Goal: Use online tool/utility: Utilize a website feature to perform a specific function

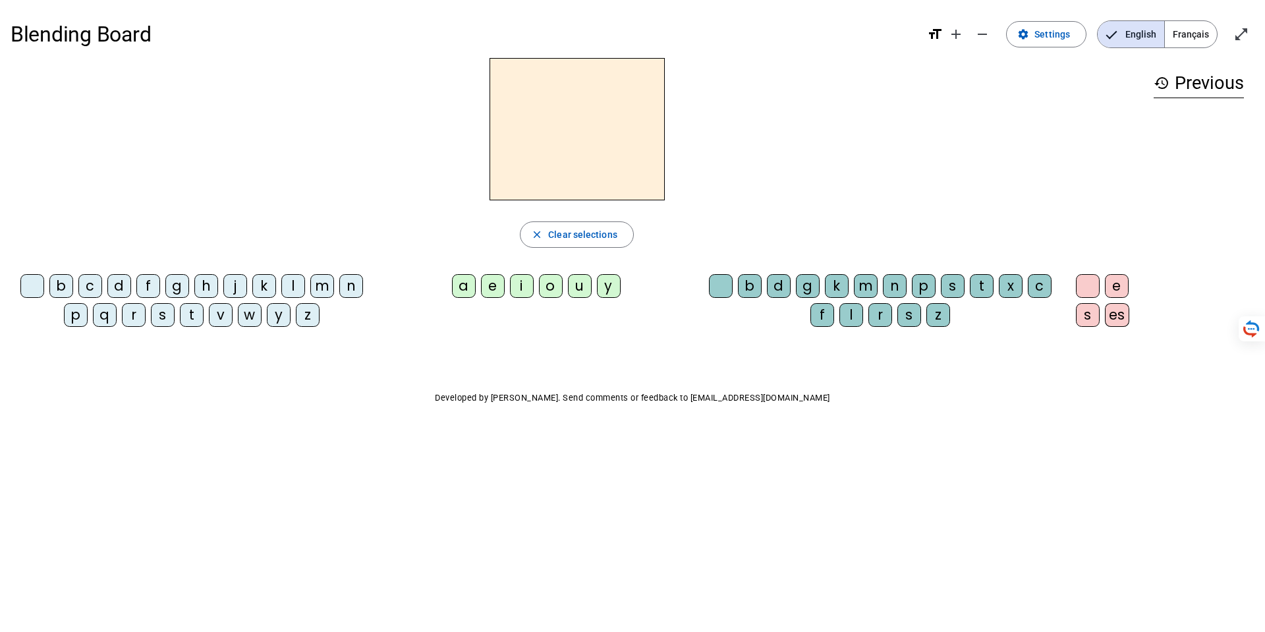
click at [136, 315] on div "r" at bounding box center [134, 315] width 24 height 24
click at [579, 290] on div "u" at bounding box center [580, 286] width 24 height 24
click at [1106, 279] on div "e" at bounding box center [1116, 286] width 24 height 24
click at [221, 313] on div "v" at bounding box center [221, 315] width 24 height 24
click at [606, 242] on button "close Clear selections" at bounding box center [577, 234] width 114 height 26
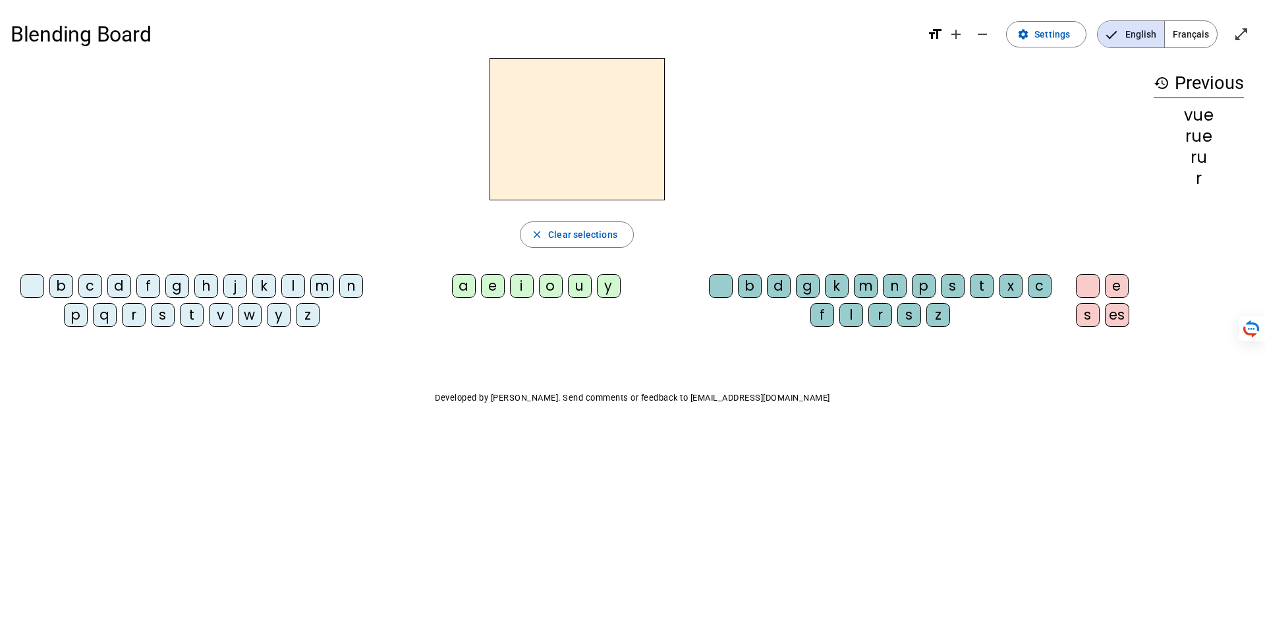
click at [128, 313] on div "r" at bounding box center [134, 315] width 24 height 24
click at [511, 287] on div "i" at bounding box center [522, 286] width 24 height 24
click at [955, 286] on div "s" at bounding box center [952, 286] width 24 height 24
click at [292, 285] on div "l" at bounding box center [293, 286] width 24 height 24
click at [234, 287] on div "j" at bounding box center [235, 286] width 24 height 24
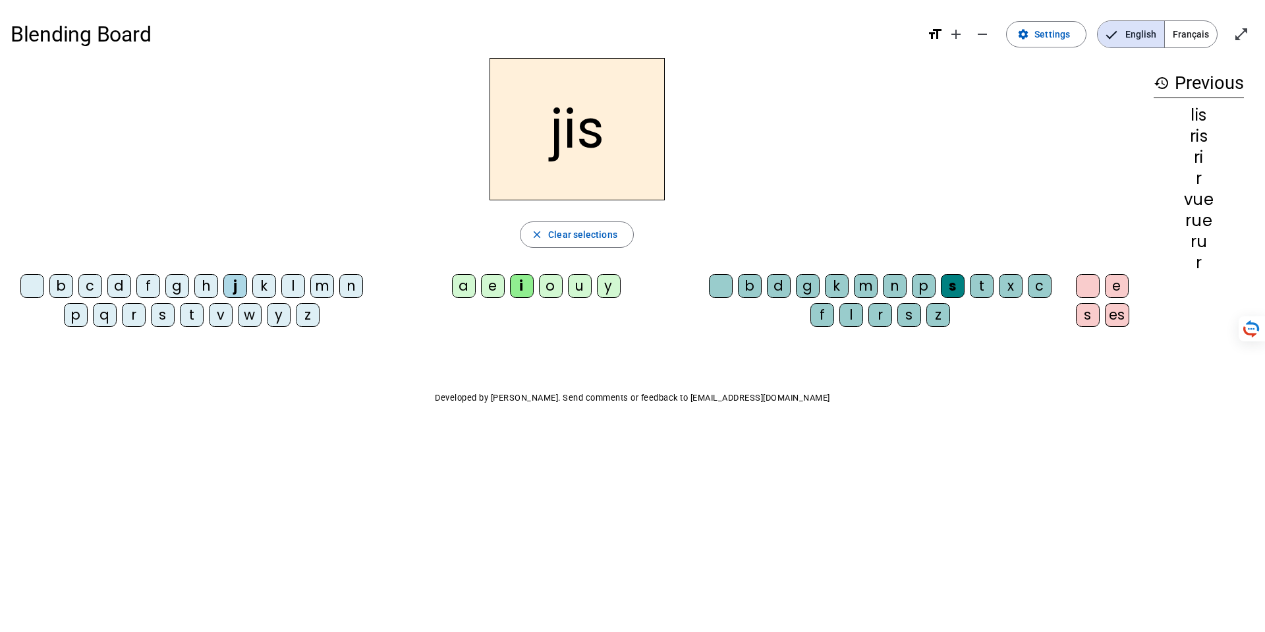
click at [576, 286] on div "u" at bounding box center [580, 286] width 24 height 24
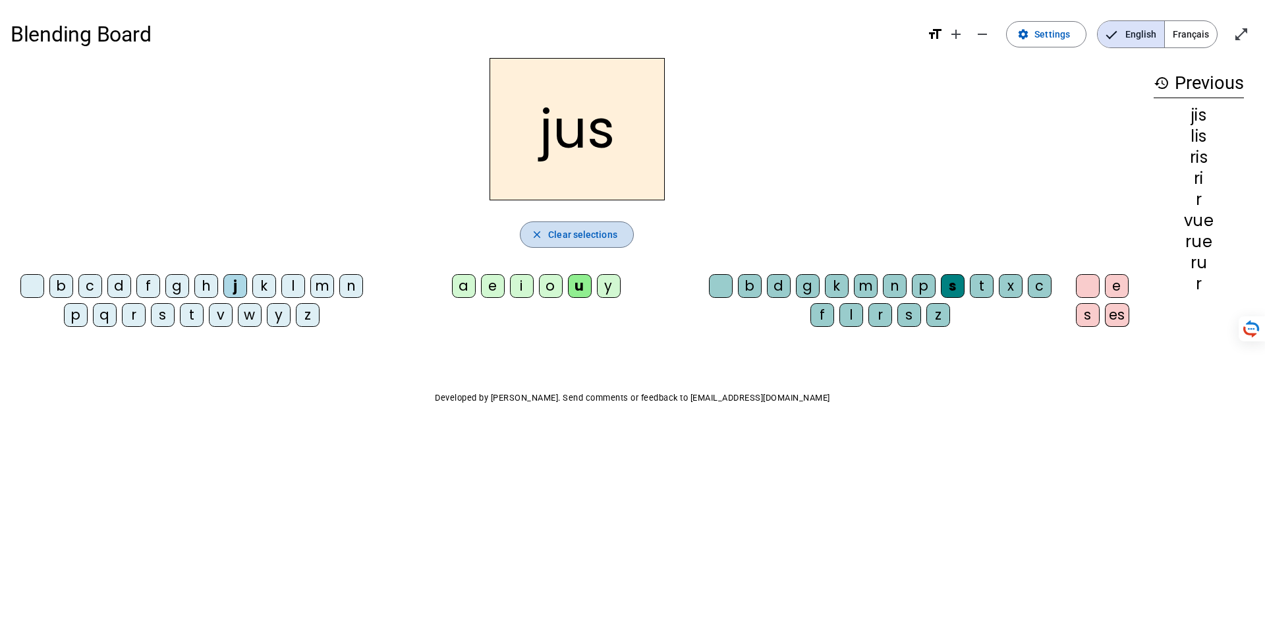
click at [570, 235] on span "Clear selections" at bounding box center [582, 235] width 69 height 16
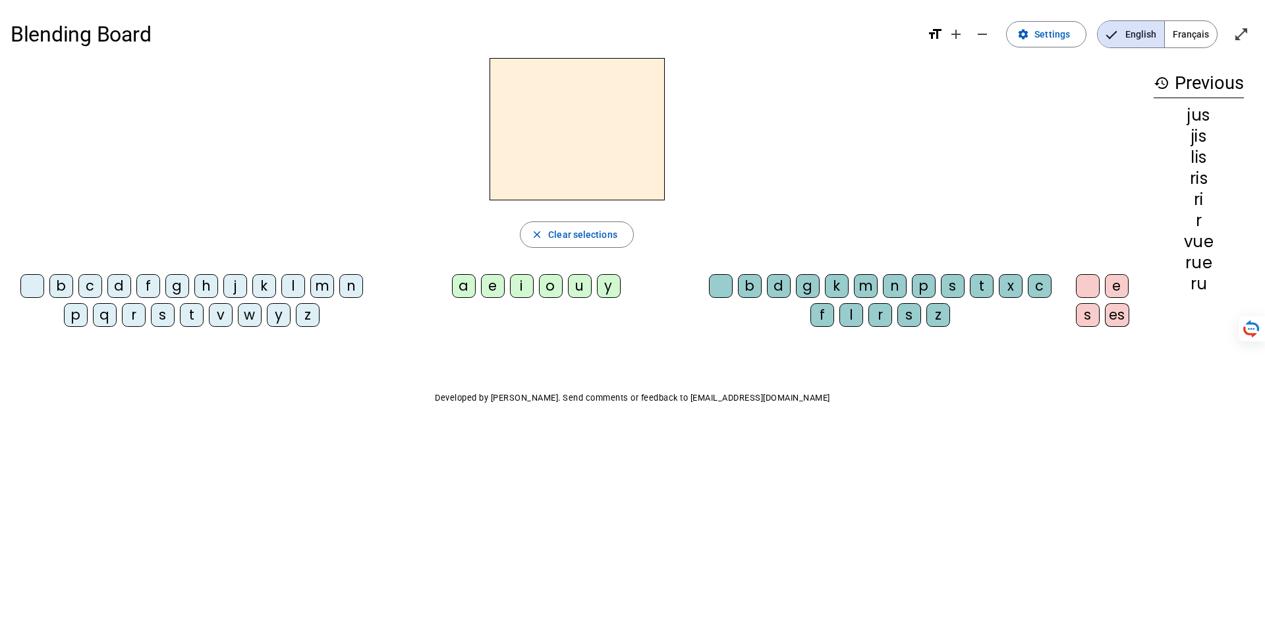
click at [228, 281] on div "j" at bounding box center [235, 286] width 24 height 24
